Goal: Transaction & Acquisition: Purchase product/service

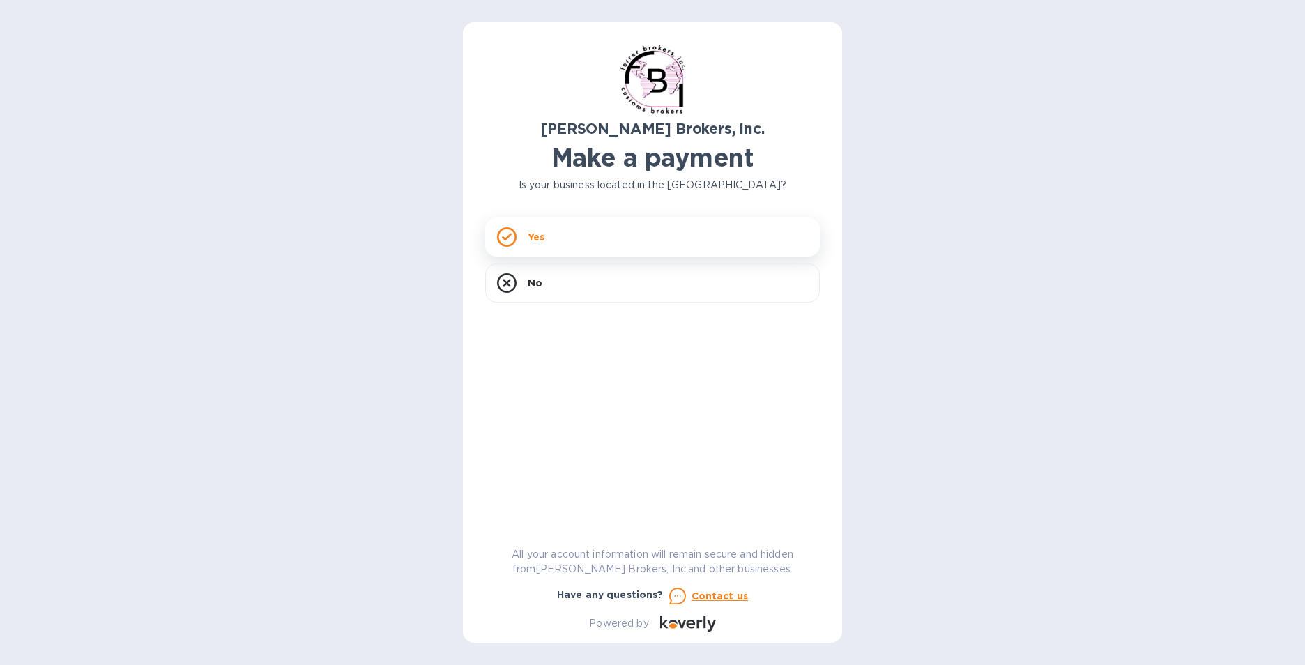
click at [623, 240] on div "Yes" at bounding box center [652, 237] width 335 height 39
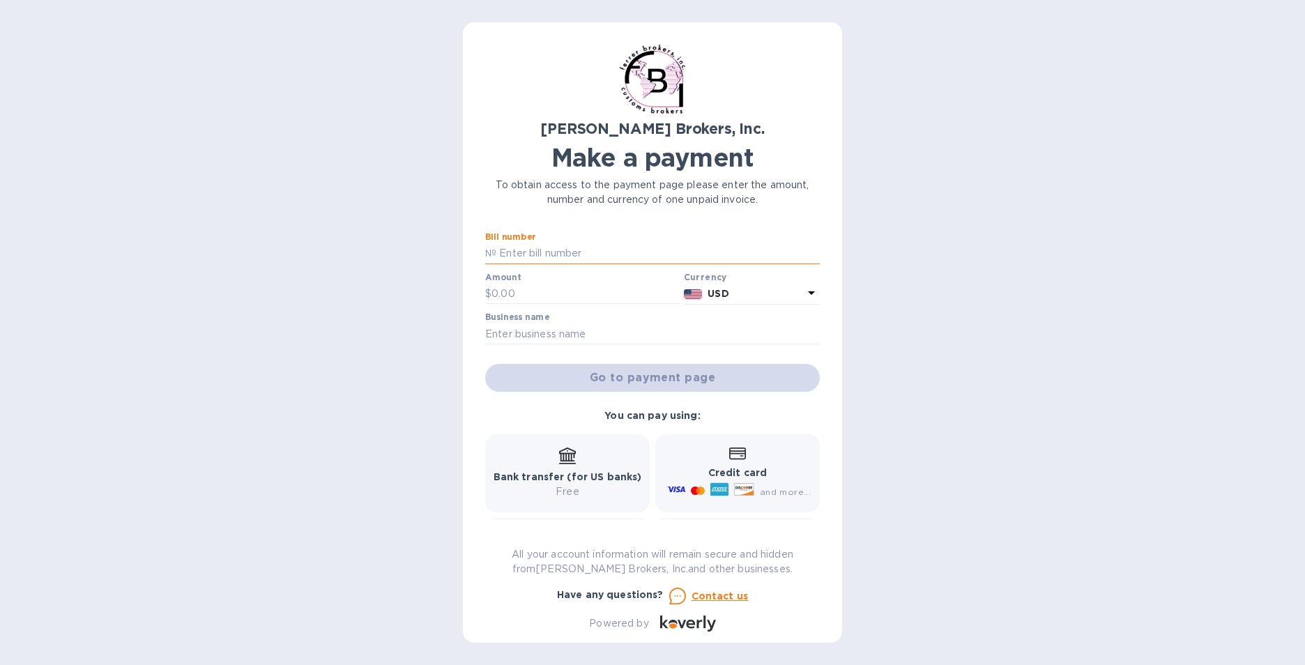
click at [567, 255] on input "text" at bounding box center [659, 253] width 324 height 21
type input "296881-4"
click at [547, 299] on input "text" at bounding box center [585, 294] width 187 height 21
type input "271.54"
click at [621, 340] on input "text" at bounding box center [652, 334] width 335 height 21
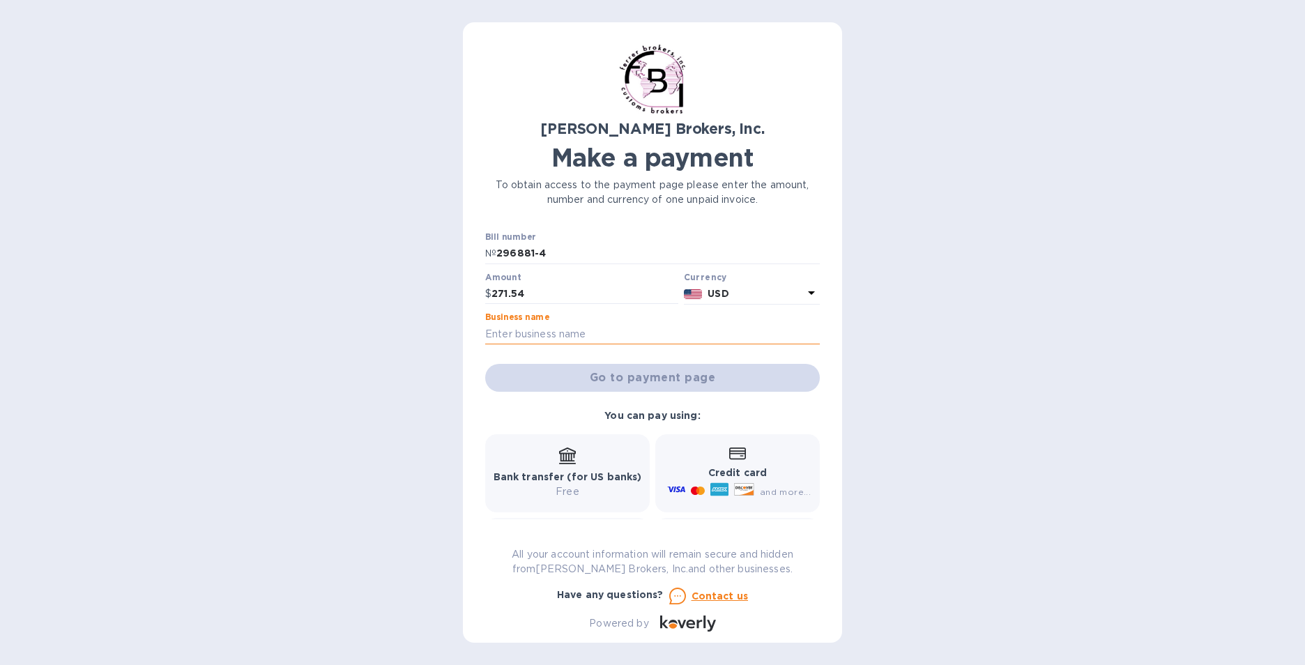
type input "Little Kery"
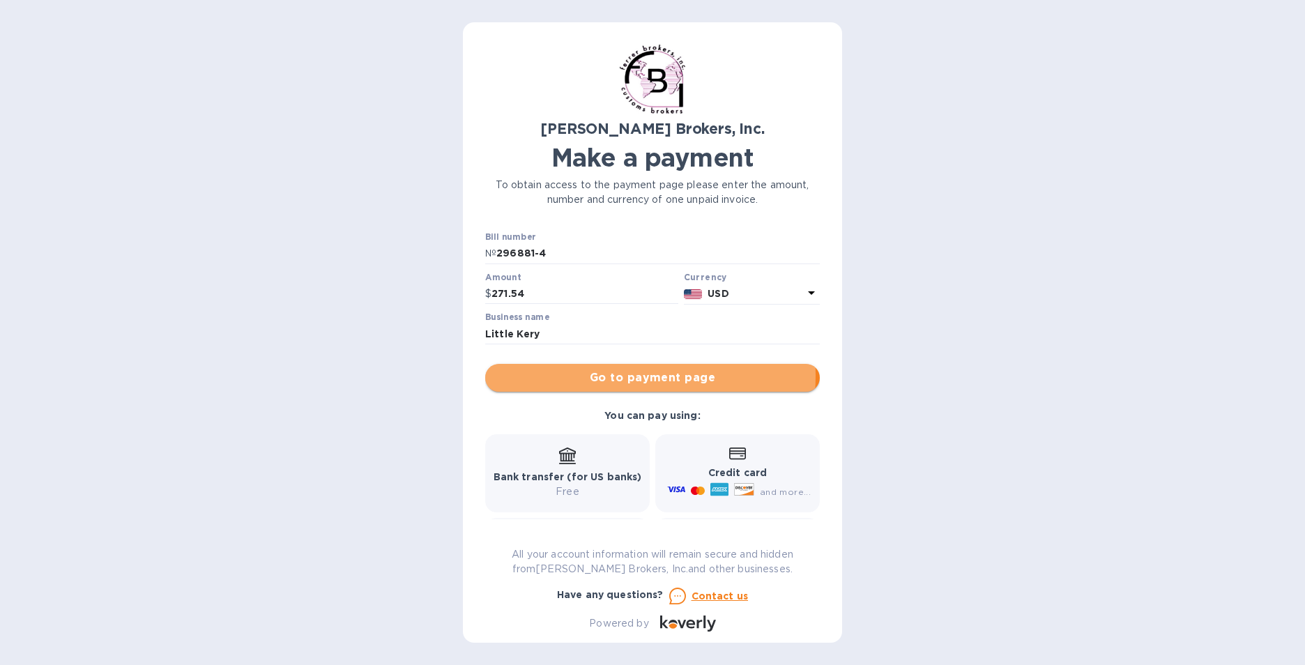
click at [607, 376] on span "Go to payment page" at bounding box center [653, 378] width 312 height 17
